Goal: Information Seeking & Learning: Compare options

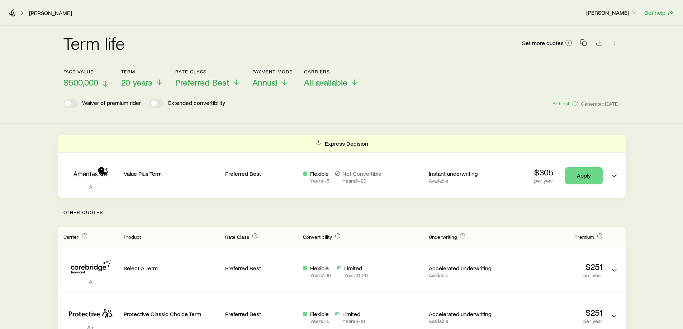
click at [82, 83] on span "$500,000" at bounding box center [80, 82] width 35 height 10
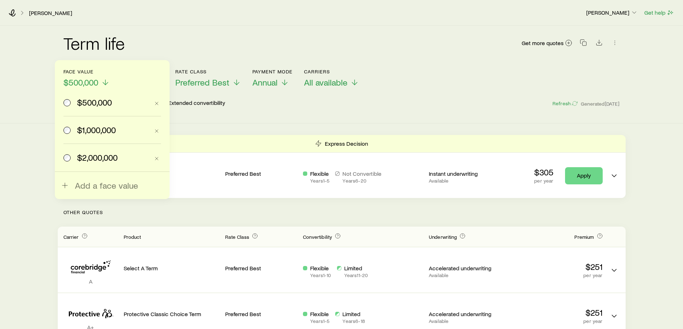
click at [86, 132] on span "$1,000,000" at bounding box center [96, 130] width 39 height 10
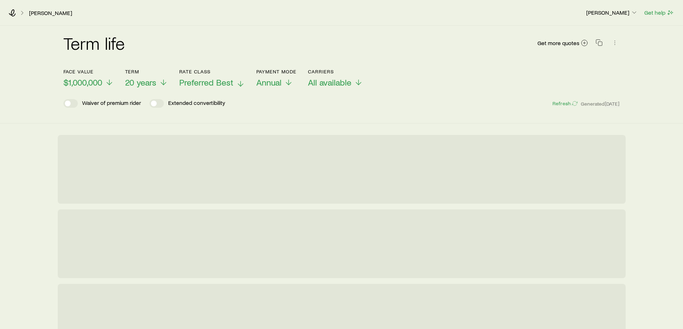
click at [198, 80] on span "Preferred Best" at bounding box center [206, 82] width 54 height 10
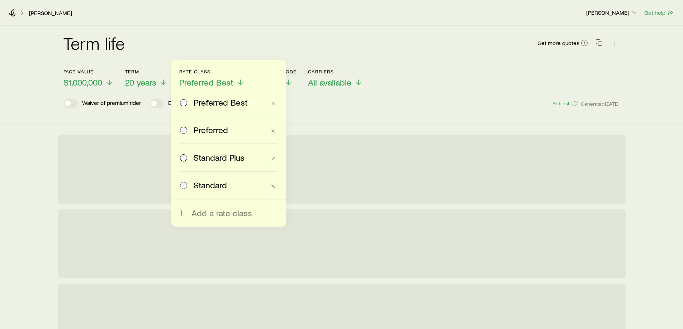
click at [196, 159] on span "Standard Plus" at bounding box center [218, 158] width 51 height 10
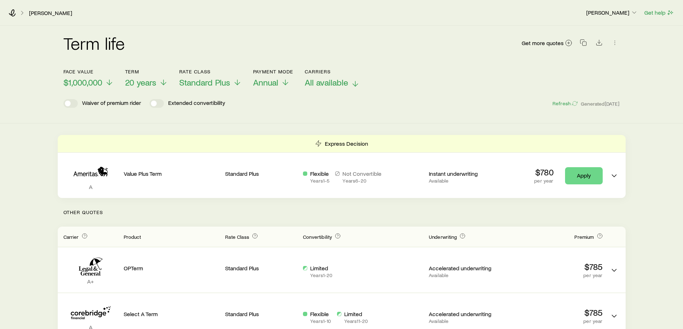
click at [331, 85] on span "All available" at bounding box center [326, 82] width 43 height 10
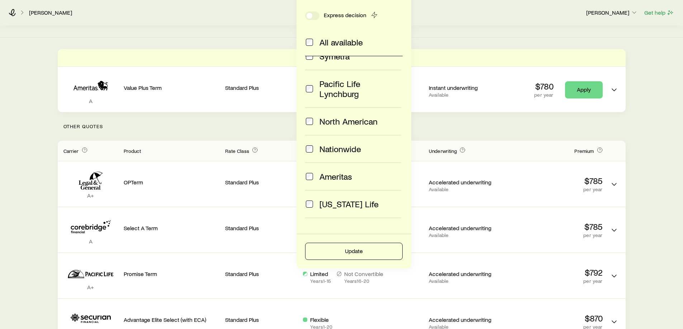
scroll to position [107, 0]
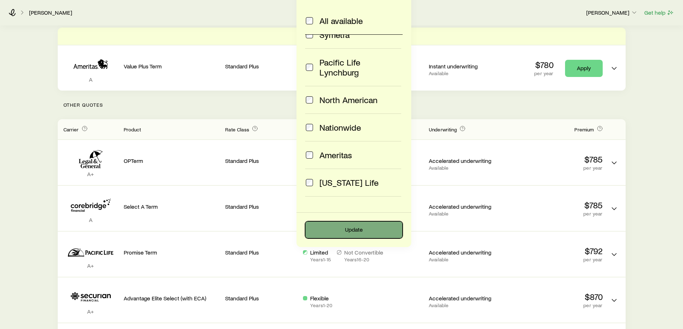
click at [361, 234] on button "Update" at bounding box center [353, 229] width 97 height 17
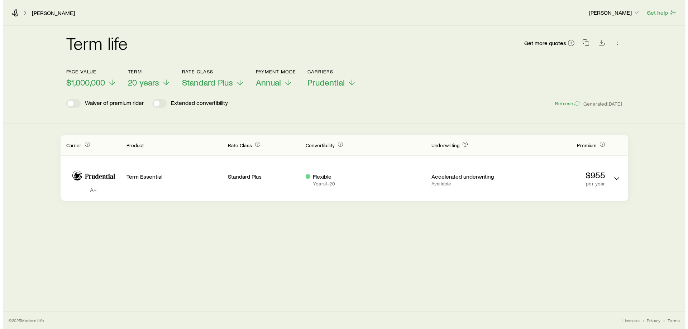
scroll to position [0, 0]
